Goal: Task Accomplishment & Management: Manage account settings

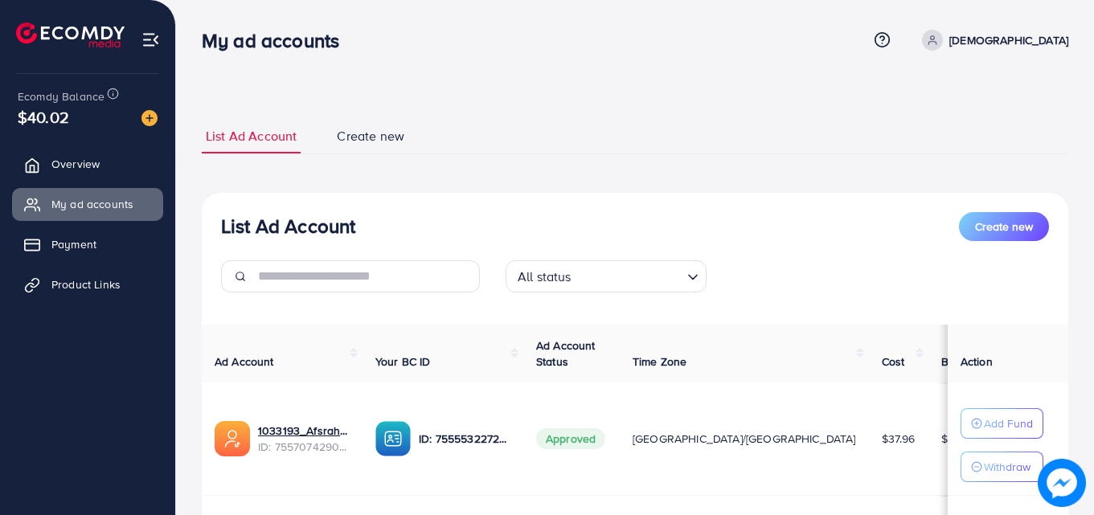
click at [1033, 46] on p "[DEMOGRAPHIC_DATA]" at bounding box center [1008, 40] width 119 height 19
click at [956, 141] on span "Log out" at bounding box center [971, 131] width 43 height 19
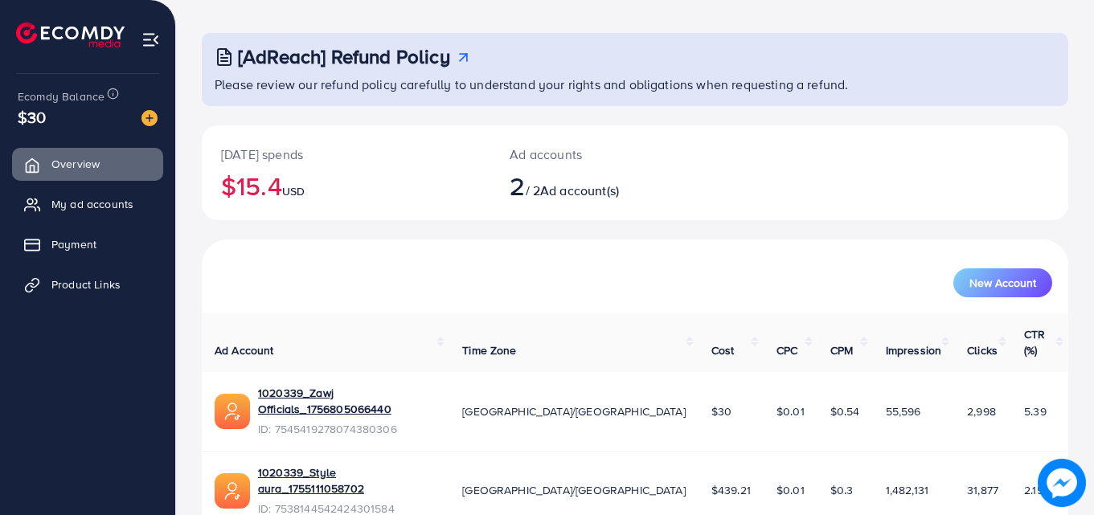
scroll to position [101, 0]
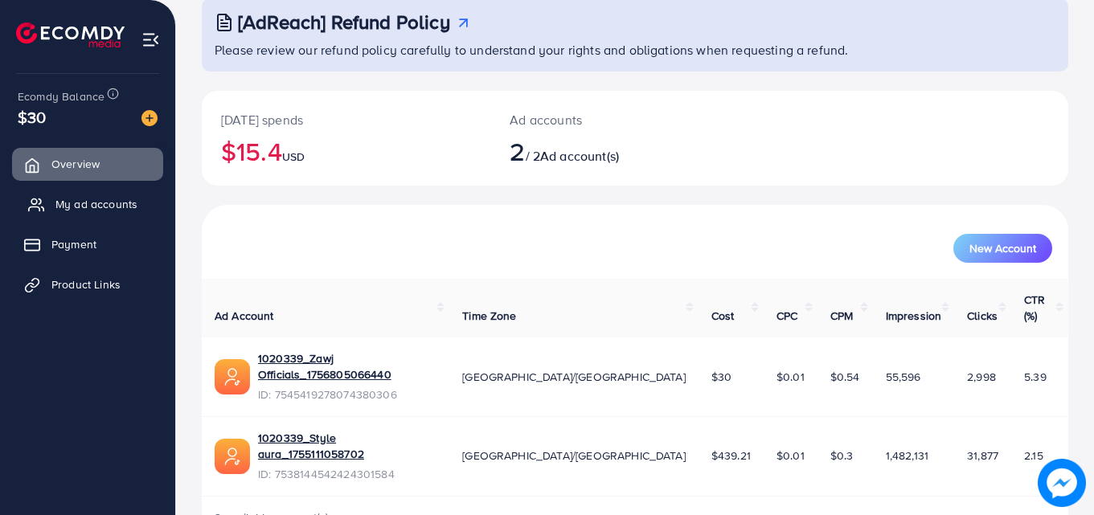
click at [110, 195] on link "My ad accounts" at bounding box center [87, 204] width 151 height 32
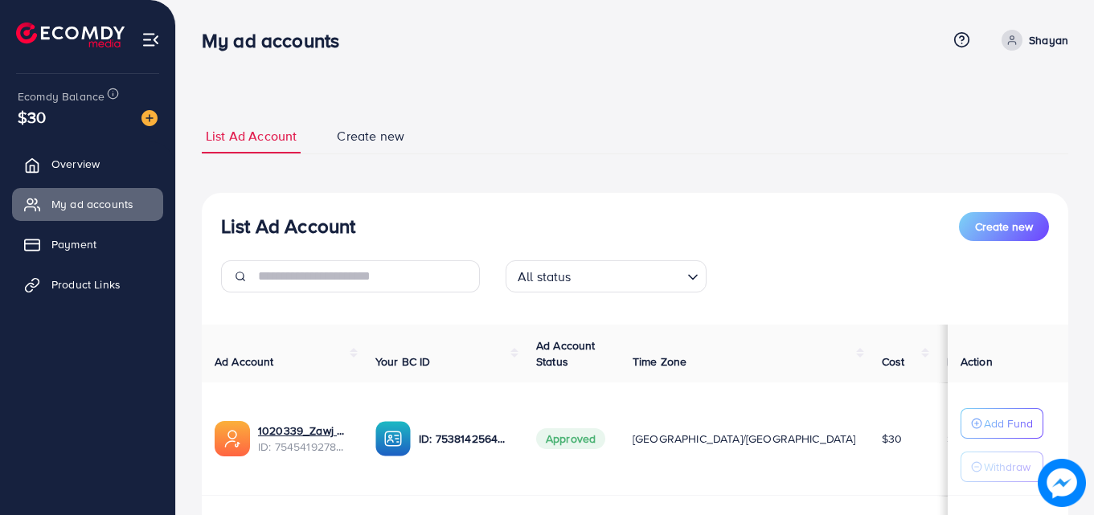
click at [1055, 41] on p "Shayan" at bounding box center [1048, 40] width 39 height 19
click at [961, 127] on span "Log out" at bounding box center [971, 131] width 43 height 19
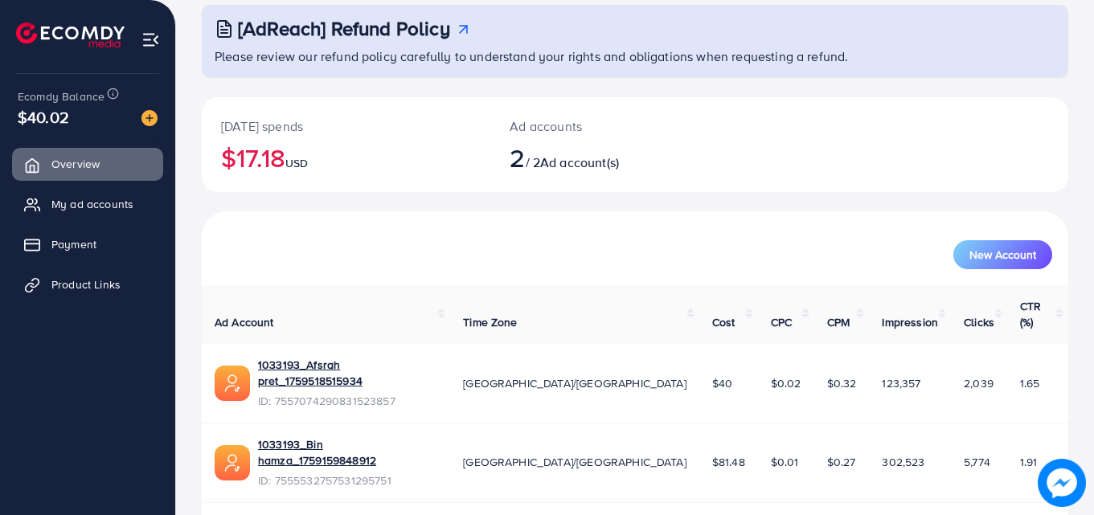
scroll to position [101, 0]
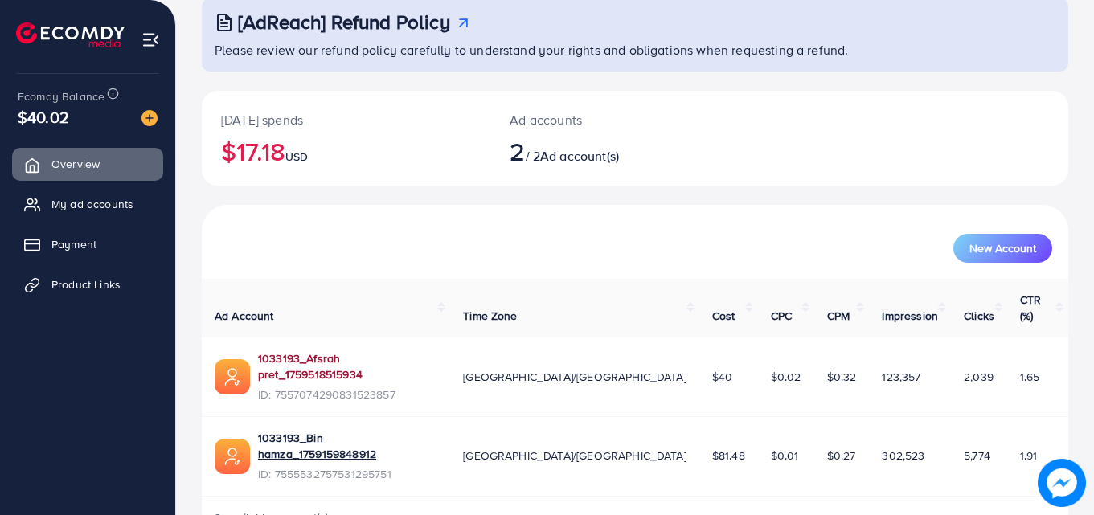
click at [419, 350] on link "1033193_Afsrah pret_1759518515934" at bounding box center [347, 366] width 179 height 33
click at [361, 337] on td "1033193_Afsrah pret_1759518515934 ID: 7557074290831523857" at bounding box center [326, 376] width 248 height 79
click at [364, 350] on link "1033193_Afsrah pret_1759518515934" at bounding box center [347, 366] width 179 height 33
